Goal: Task Accomplishment & Management: Complete application form

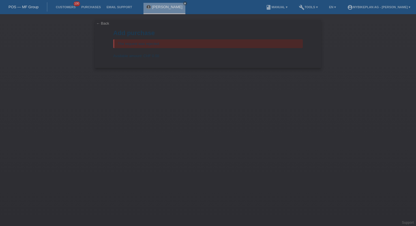
click at [26, 5] on link "POS — MF Group" at bounding box center [23, 7] width 30 height 4
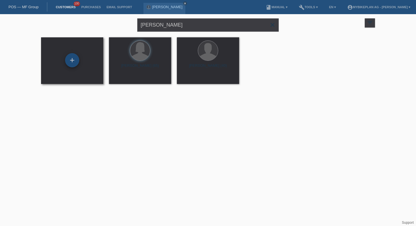
click at [72, 63] on div "+" at bounding box center [72, 60] width 14 height 14
